Goal: Task Accomplishment & Management: Complete application form

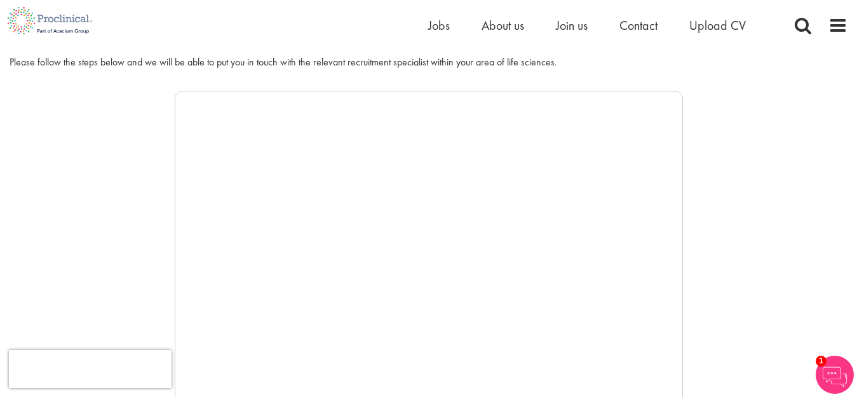
scroll to position [191, 0]
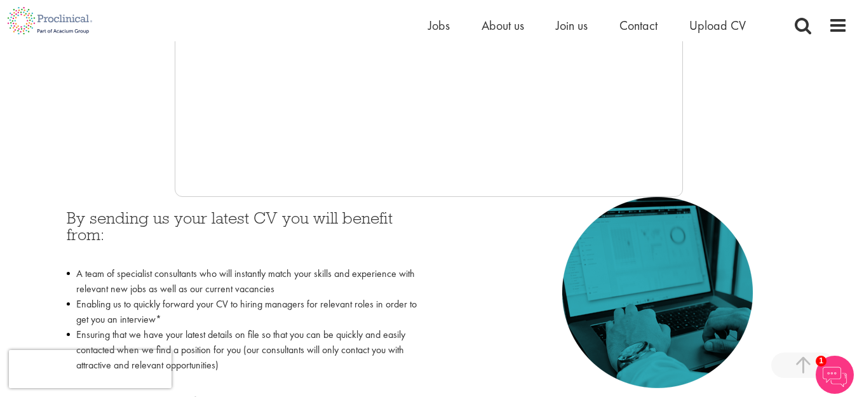
scroll to position [762, 0]
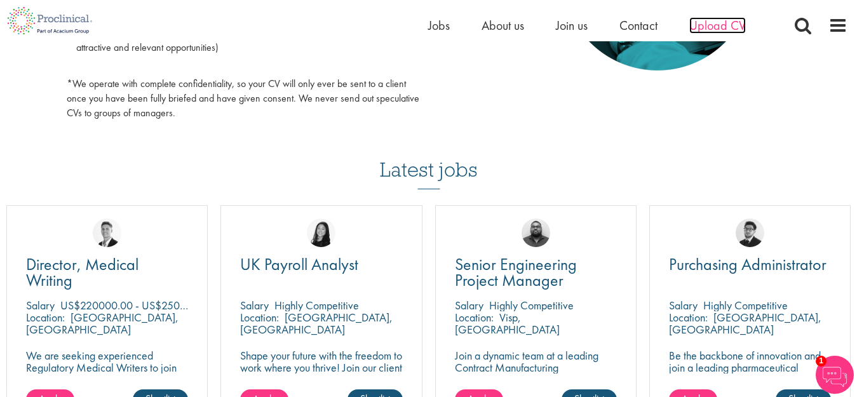
click at [723, 28] on span "Upload CV" at bounding box center [717, 25] width 57 height 17
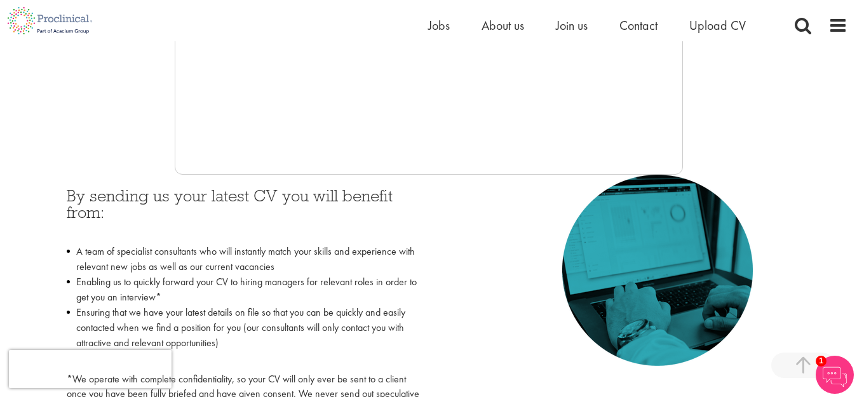
scroll to position [436, 0]
